Goal: Check status: Check status

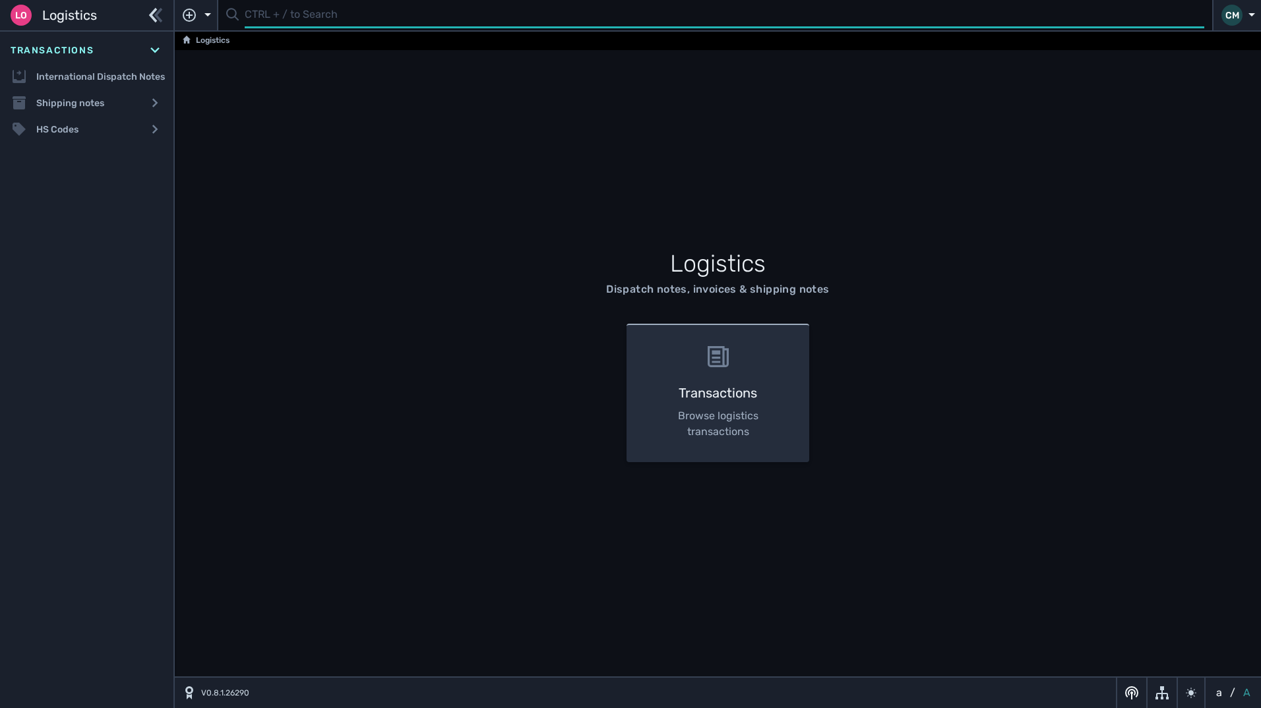
click at [325, 12] on input "text" at bounding box center [724, 16] width 959 height 26
paste input "1101877"
type input "1101877"
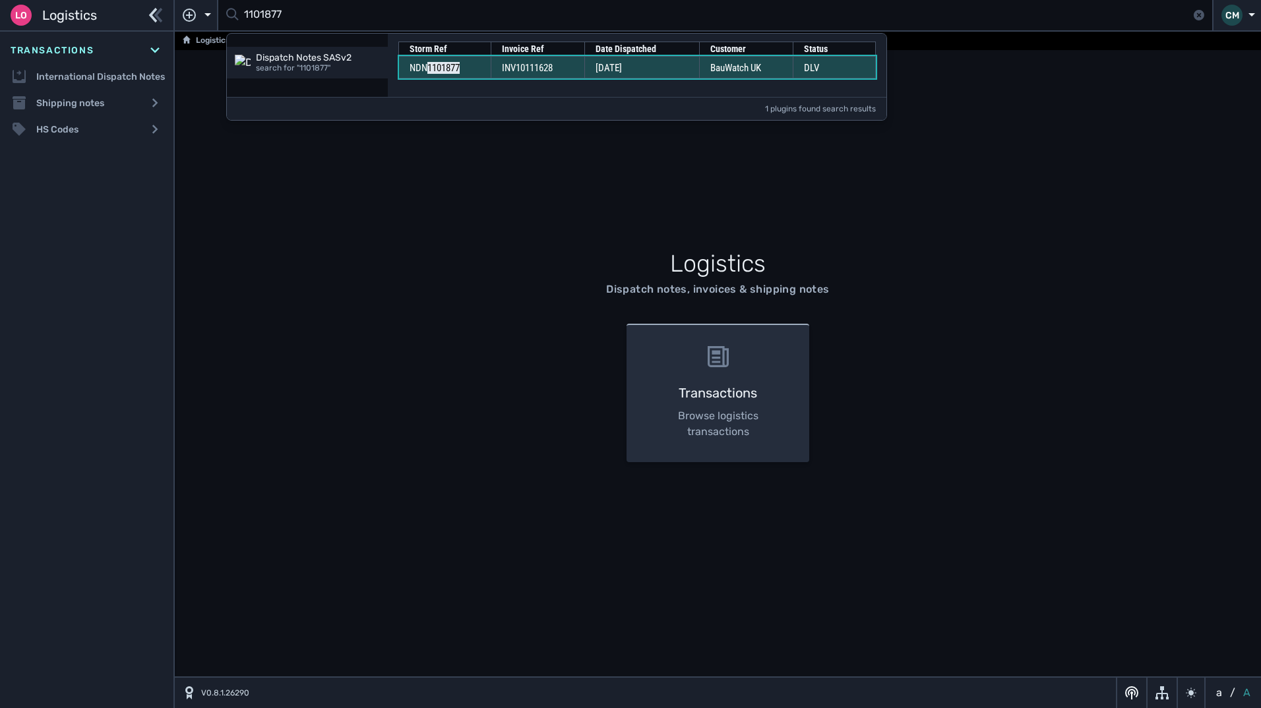
click at [553, 69] on span "INV10111628" at bounding box center [527, 68] width 51 height 12
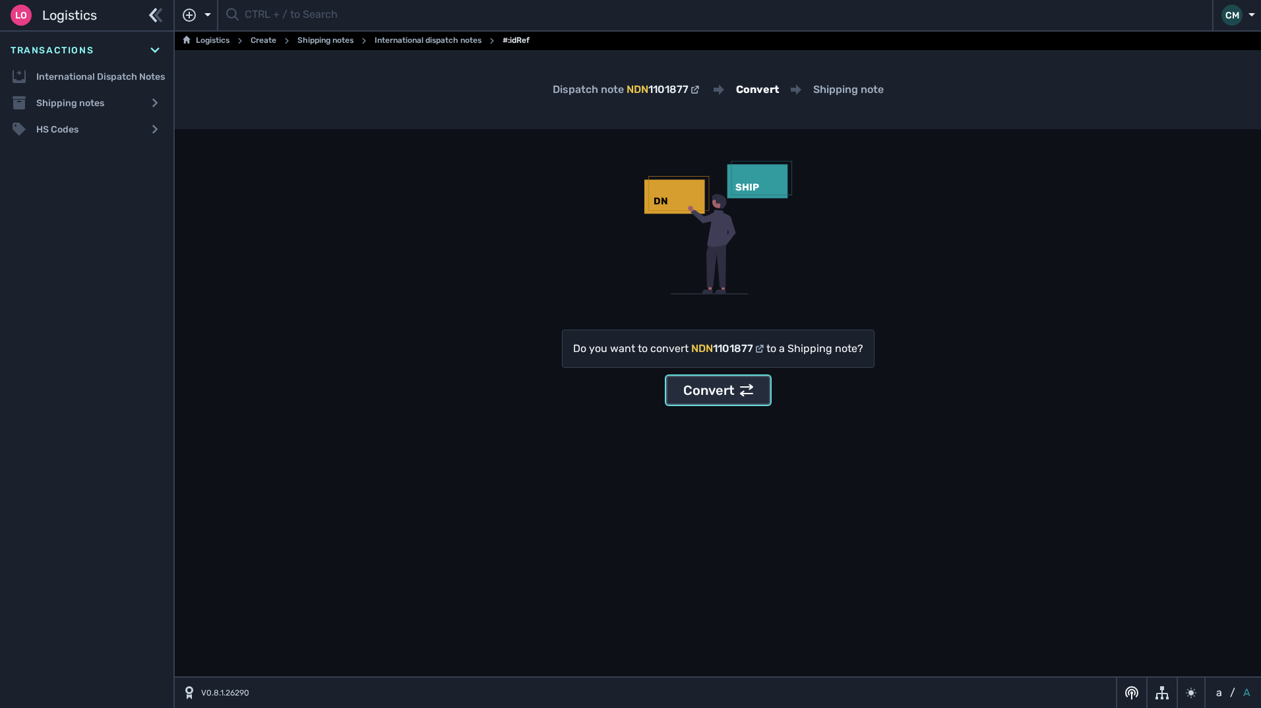
click at [710, 389] on div "Convert" at bounding box center [718, 390] width 70 height 20
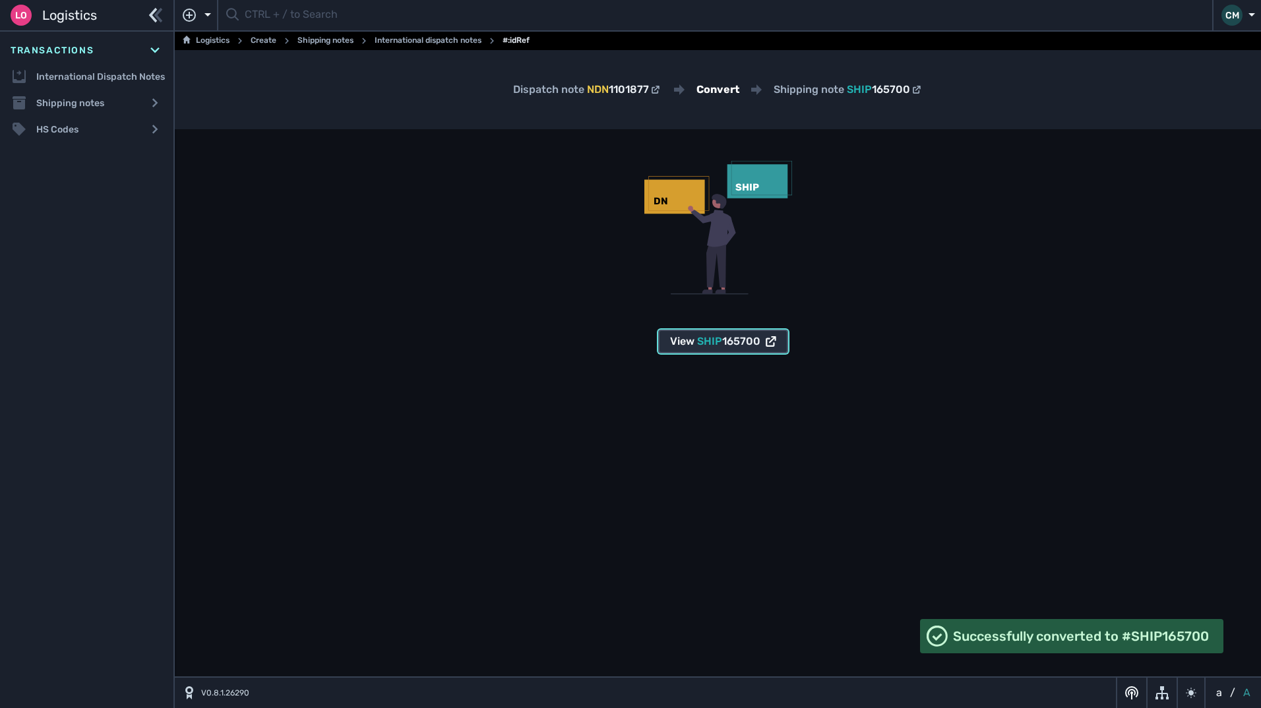
click at [730, 345] on span "165700" at bounding box center [741, 341] width 38 height 13
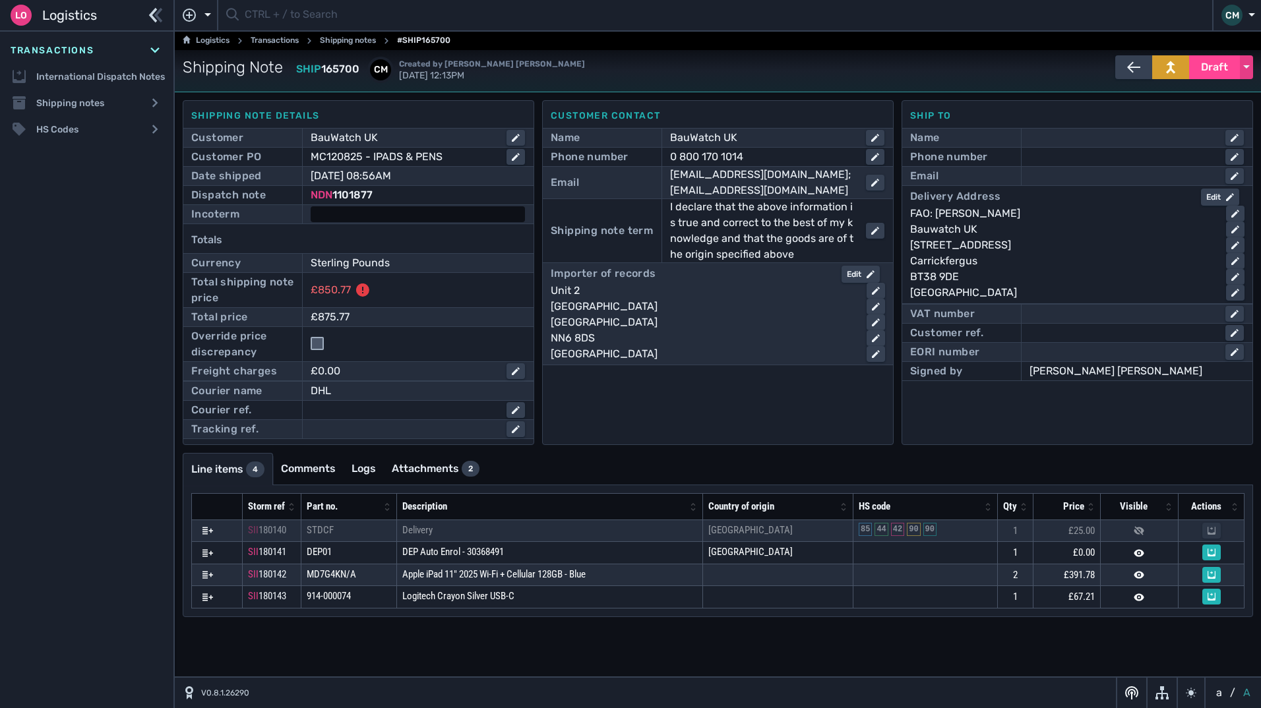
click at [371, 218] on div at bounding box center [418, 214] width 214 height 16
click at [344, 210] on select "- Ex Works - EXW Free Carrier - FCA Carriage Paid To - CPT Carriage Insurance P…" at bounding box center [418, 215] width 212 height 18
select select "[object Object]"
click at [312, 206] on select "- Ex Works - EXW Free Carrier - FCA Carriage Paid To - CPT Carriage Insurance P…" at bounding box center [418, 215] width 212 height 18
